Goal: Contribute content: Add original content to the website for others to see

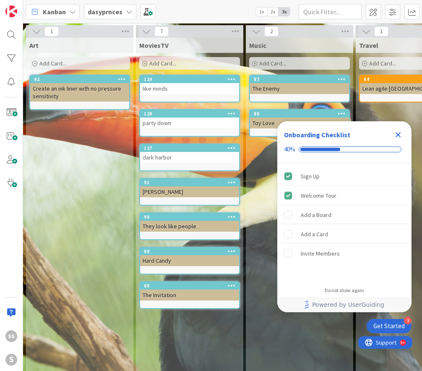
click at [163, 65] on span "Add Card..." at bounding box center [162, 64] width 27 height 8
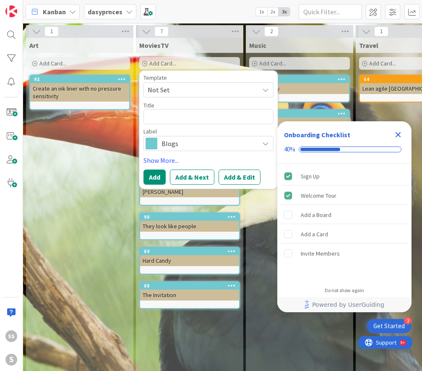
type textarea "x"
type textarea "t"
type textarea "x"
type textarea "th"
type textarea "x"
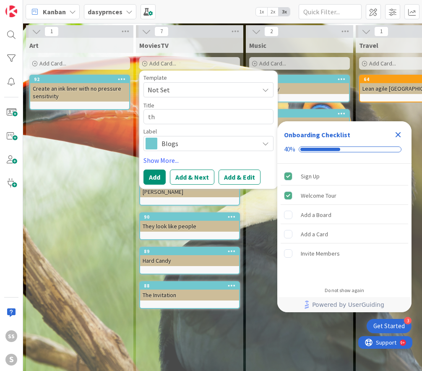
type textarea "the"
type textarea "x"
type textarea "the"
type textarea "x"
type textarea "the k"
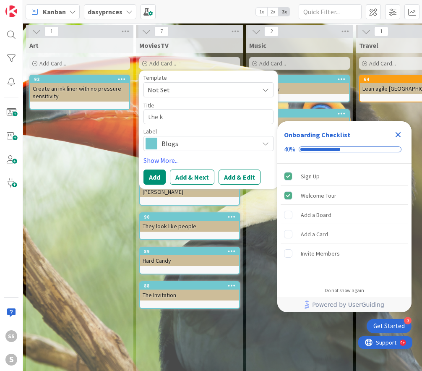
type textarea "x"
type textarea "the ki"
type textarea "x"
type textarea "the kil"
type textarea "x"
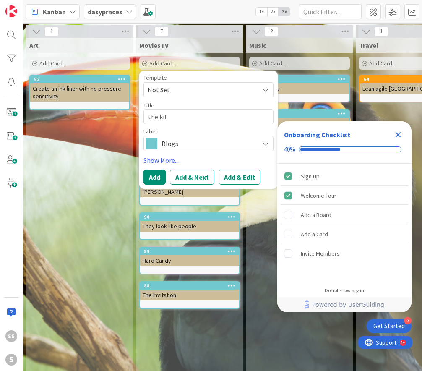
type textarea "the kill"
type textarea "x"
type textarea "the killi"
type textarea "x"
type textarea "the killin"
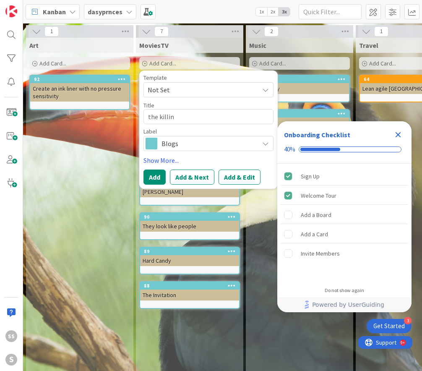
type textarea "x"
type textarea "the killing"
type textarea "x"
type textarea "the killing"
type textarea "x"
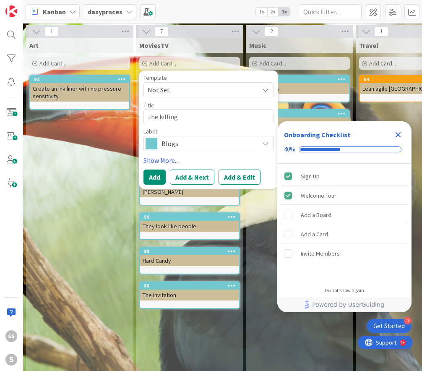
type textarea "the killing o"
type textarea "x"
type textarea "the killing of"
type textarea "x"
type textarea "the killing of"
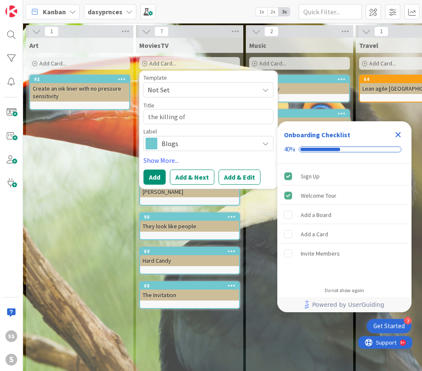
type textarea "x"
type textarea "the killing of t"
type textarea "x"
type textarea "the killing of tw"
type textarea "x"
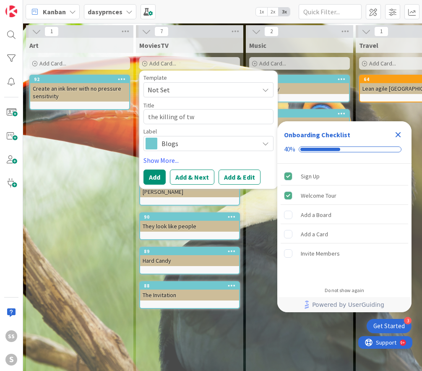
type textarea "the killing of two"
type textarea "x"
type textarea "the killing of two"
type textarea "x"
type textarea "the killing of two l"
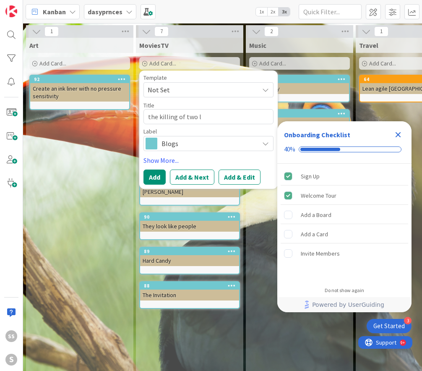
type textarea "x"
type textarea "the killing of two lo"
type textarea "x"
type textarea "the killing of two lov"
type textarea "x"
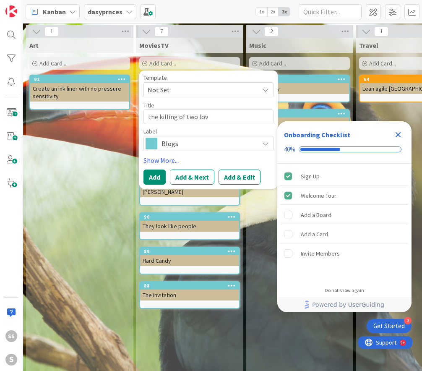
type textarea "the killing of two love"
type textarea "x"
type textarea "the killing of two lover"
type textarea "x"
type textarea "the killing of two lovers"
